Goal: Navigation & Orientation: Find specific page/section

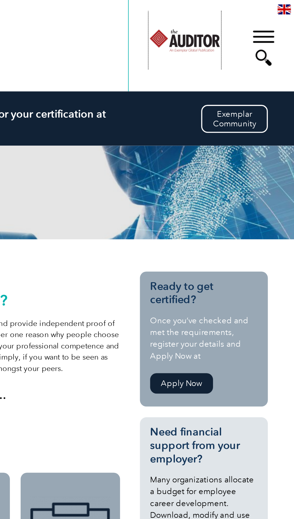
click at [241, 24] on div at bounding box center [233, 22] width 41 height 33
click at [274, 14] on div "▼" at bounding box center [277, 27] width 16 height 30
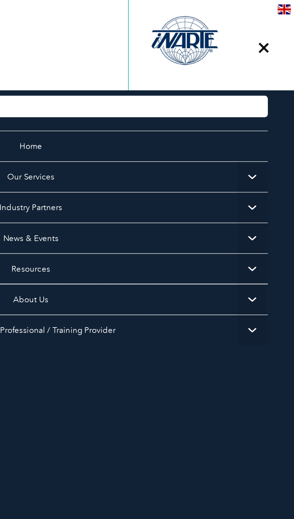
click at [150, 171] on link "About Us" at bounding box center [147, 167] width 265 height 17
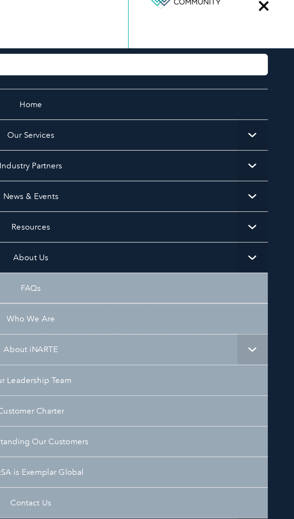
click at [153, 205] on link "Who We Are" at bounding box center [147, 201] width 265 height 17
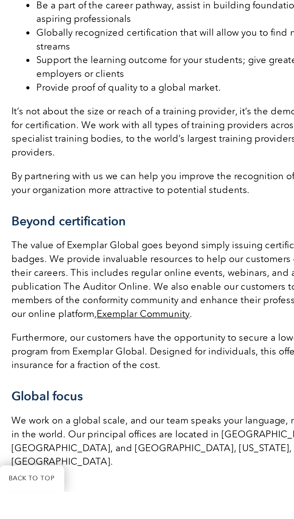
scroll to position [671, 0]
